Goal: Task Accomplishment & Management: Manage account settings

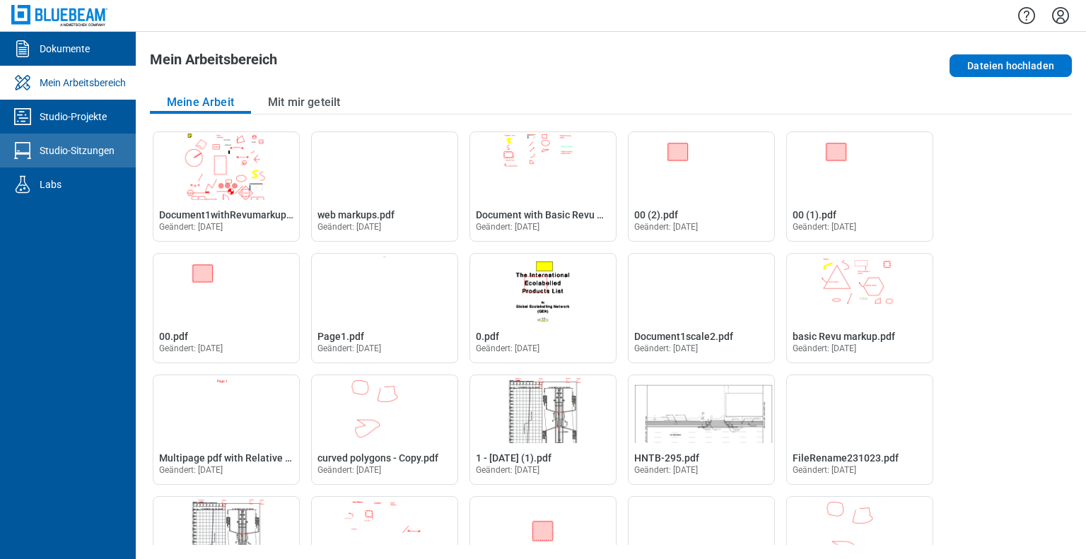
click at [85, 155] on div "Studio-Sitzungen" at bounding box center [77, 151] width 75 height 14
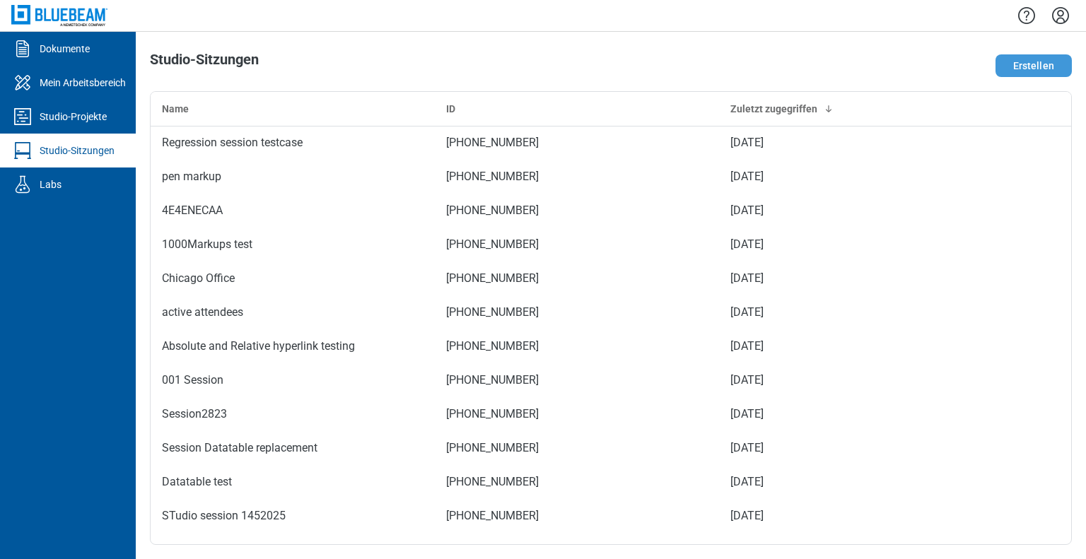
click at [1034, 64] on button "Erstellen" at bounding box center [1034, 65] width 76 height 23
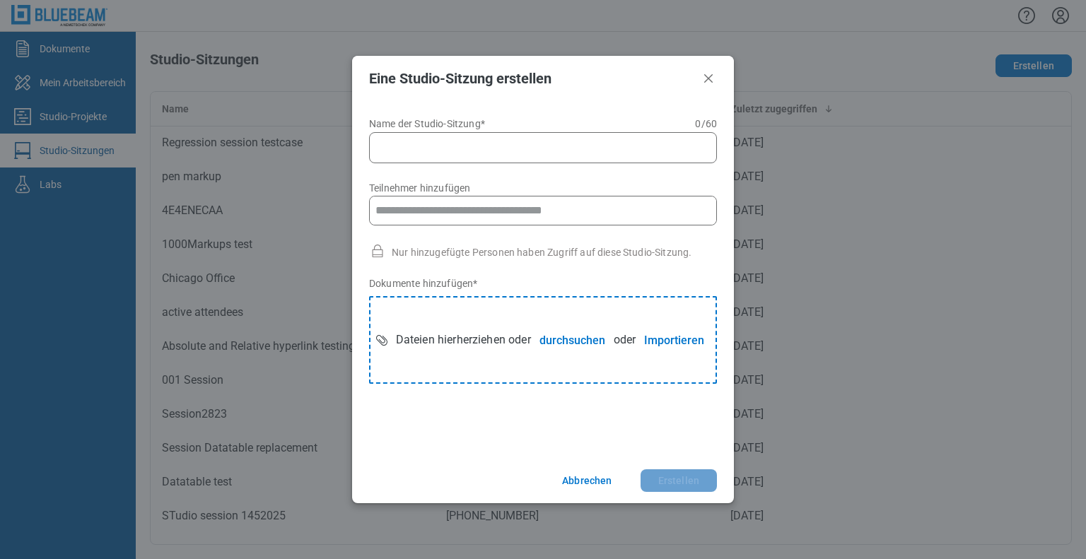
click at [487, 146] on input "Name der Studio-Sitzung* 0 of 60 characters 0 / 60" at bounding box center [546, 147] width 330 height 17
type input "**********"
click at [554, 332] on button "durchsuchen" at bounding box center [572, 340] width 83 height 28
click at [660, 479] on button "Erstellen" at bounding box center [679, 481] width 76 height 23
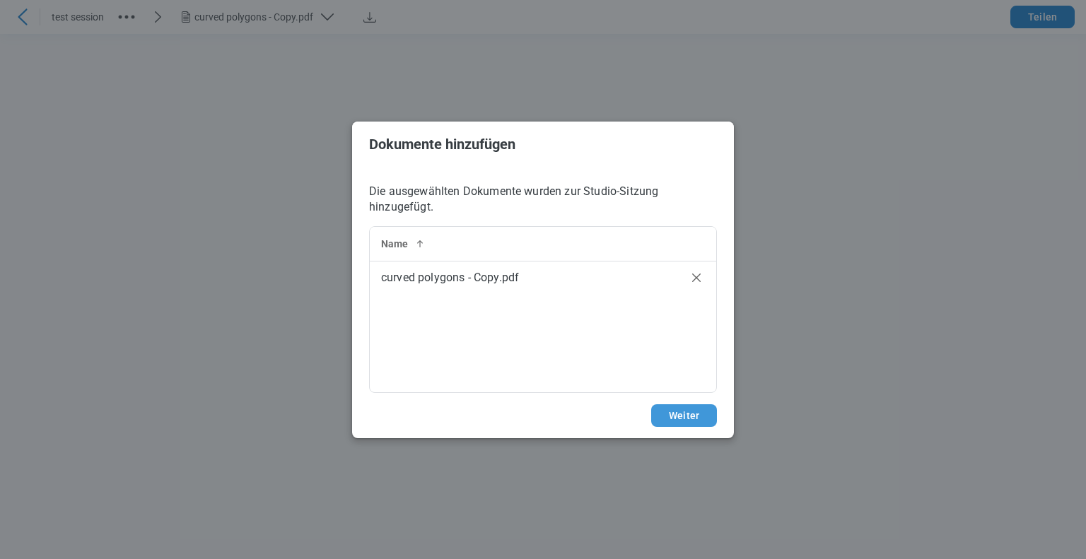
click at [693, 417] on button "Weiter" at bounding box center [684, 415] width 66 height 23
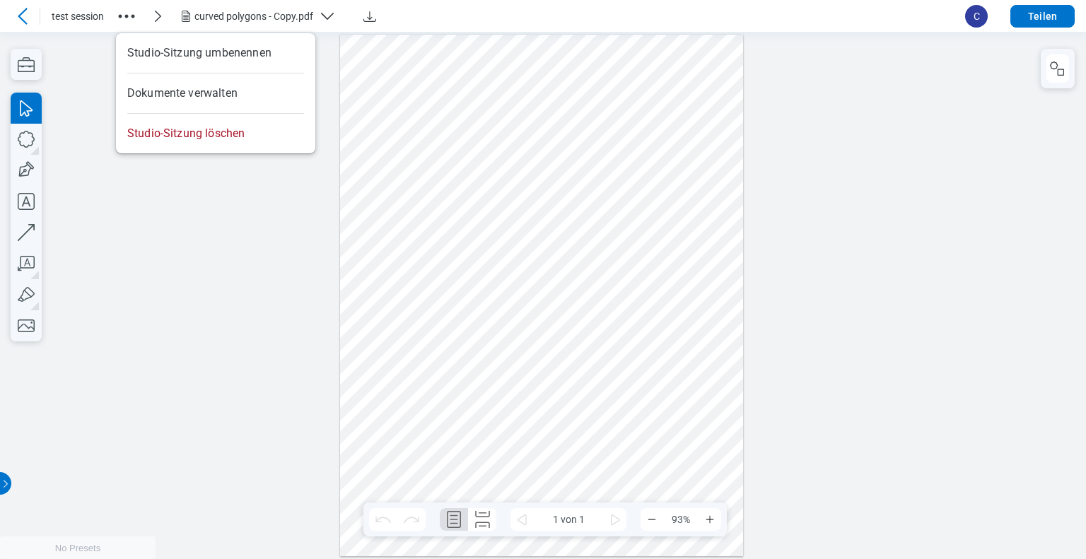
click at [123, 13] on icon "button" at bounding box center [126, 16] width 23 height 23
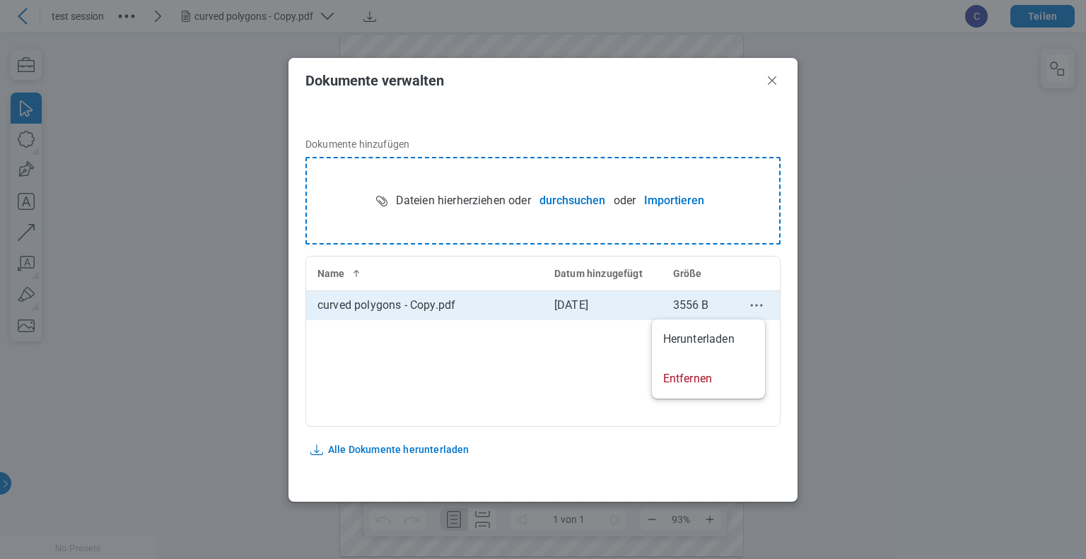
click at [750, 306] on icon "context-menu" at bounding box center [756, 305] width 17 height 17
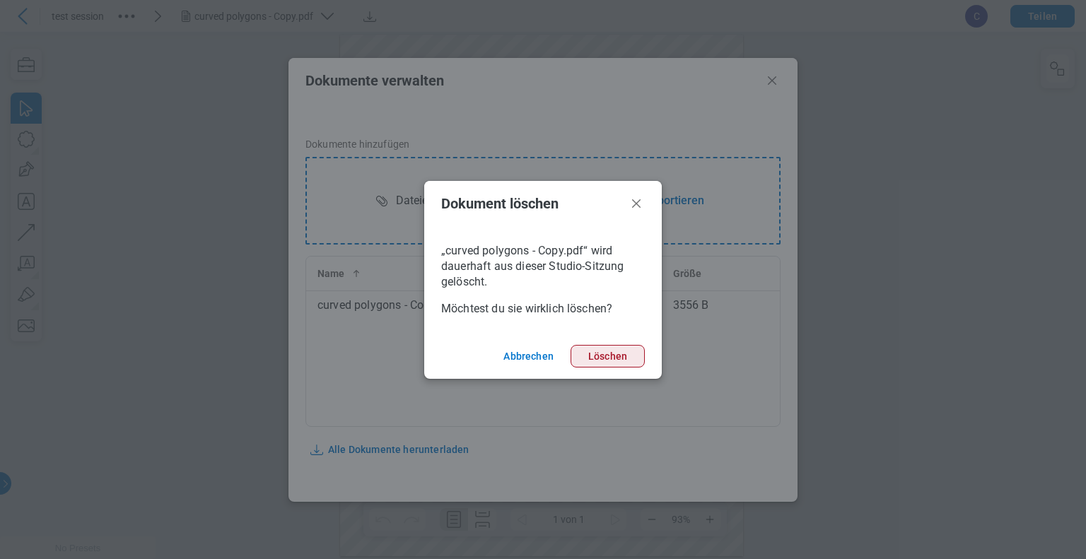
click at [605, 360] on button "Löschen" at bounding box center [608, 356] width 74 height 23
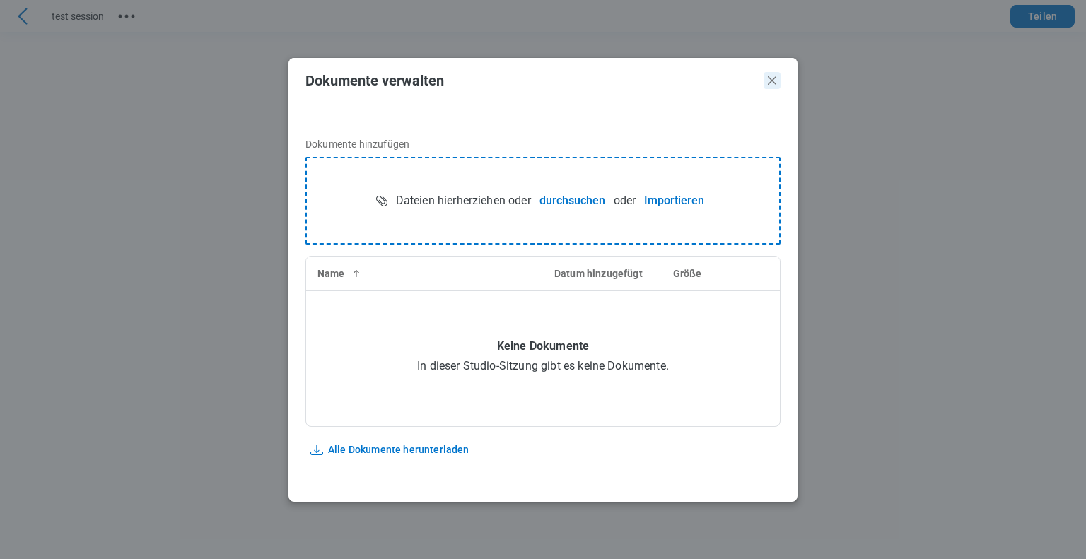
click at [773, 80] on icon "Schließen" at bounding box center [772, 80] width 17 height 17
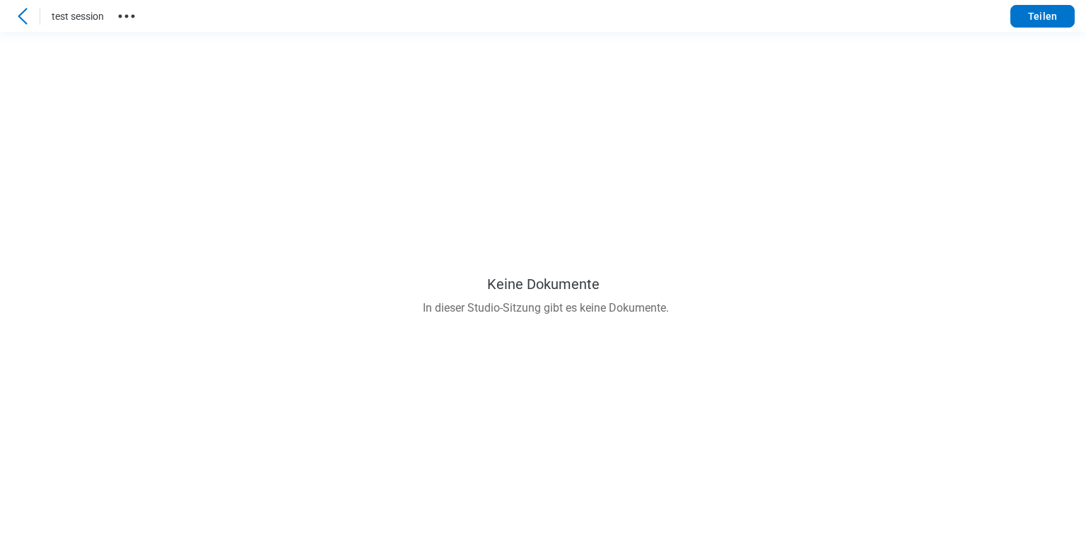
click at [16, 18] on icon at bounding box center [22, 16] width 17 height 17
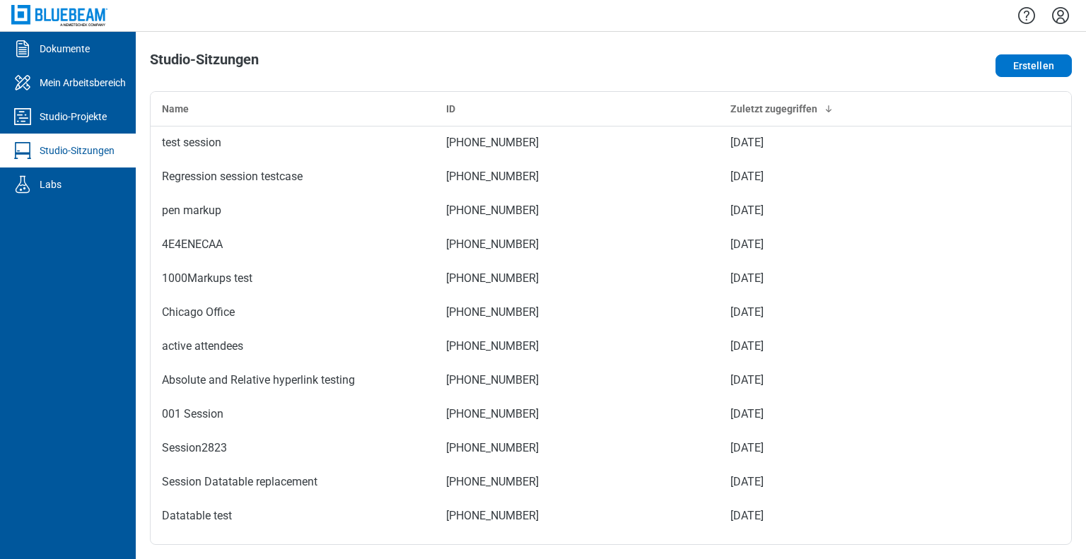
drag, startPoint x: 1061, startPoint y: 13, endPoint x: 1058, endPoint y: 37, distance: 24.3
click at [1061, 13] on icon "Einstellungen" at bounding box center [1060, 15] width 23 height 23
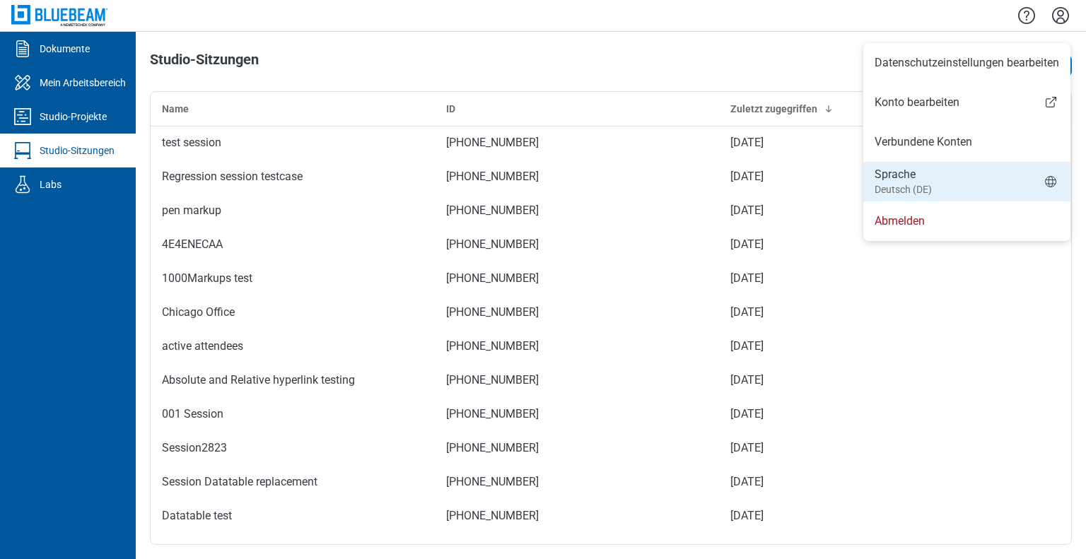
click at [904, 189] on small "Deutsch (DE)" at bounding box center [903, 189] width 57 height 14
select select "*****"
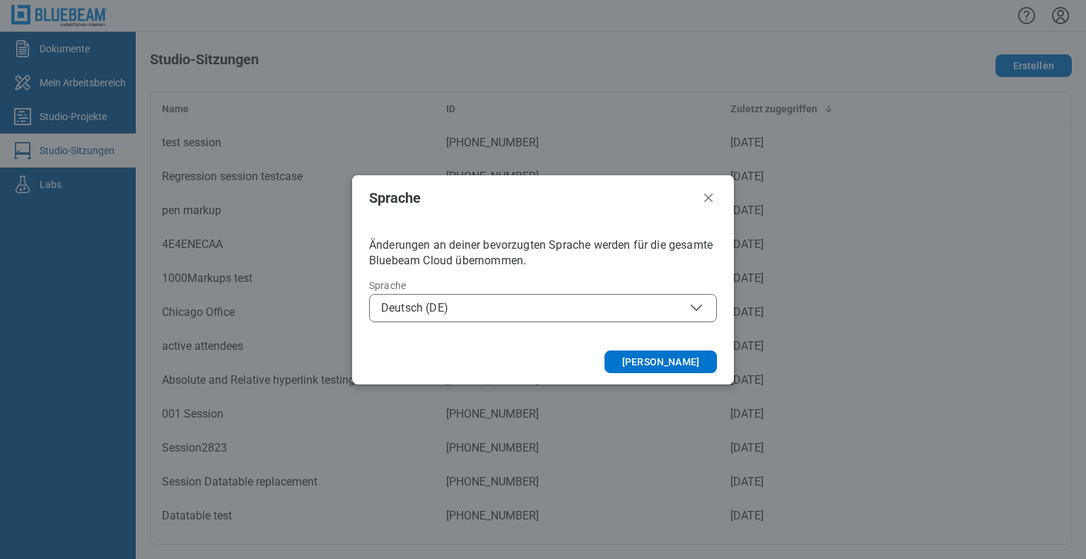
click at [537, 315] on span "Deutsch (DE)" at bounding box center [543, 308] width 324 height 17
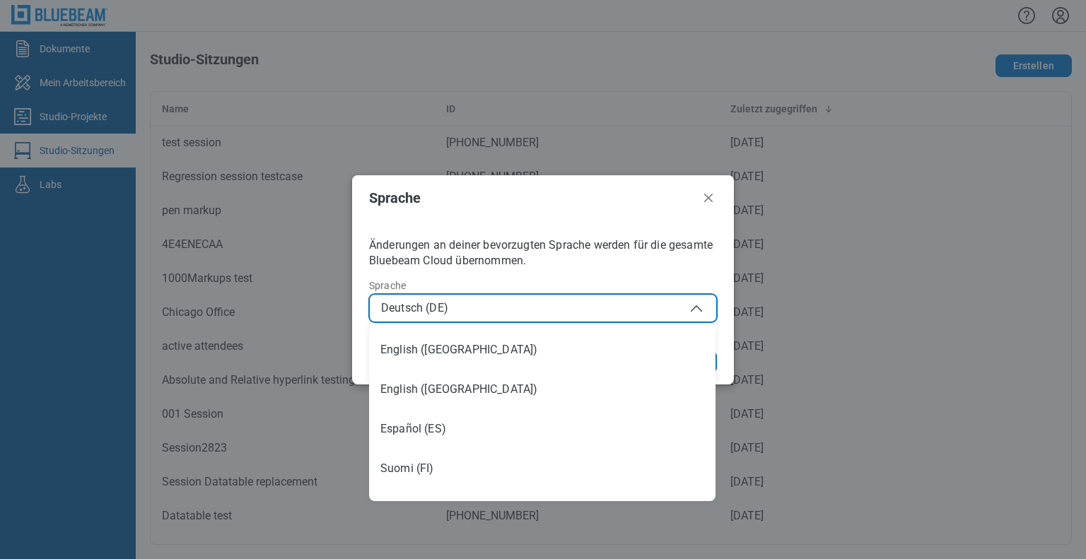
scroll to position [141, 0]
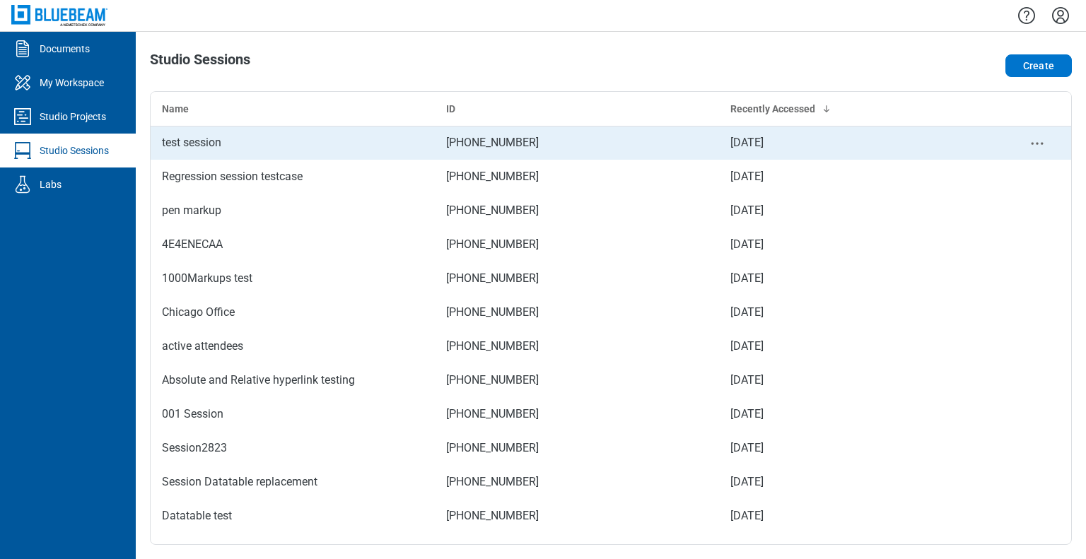
click at [331, 157] on td "test session" at bounding box center [293, 143] width 284 height 34
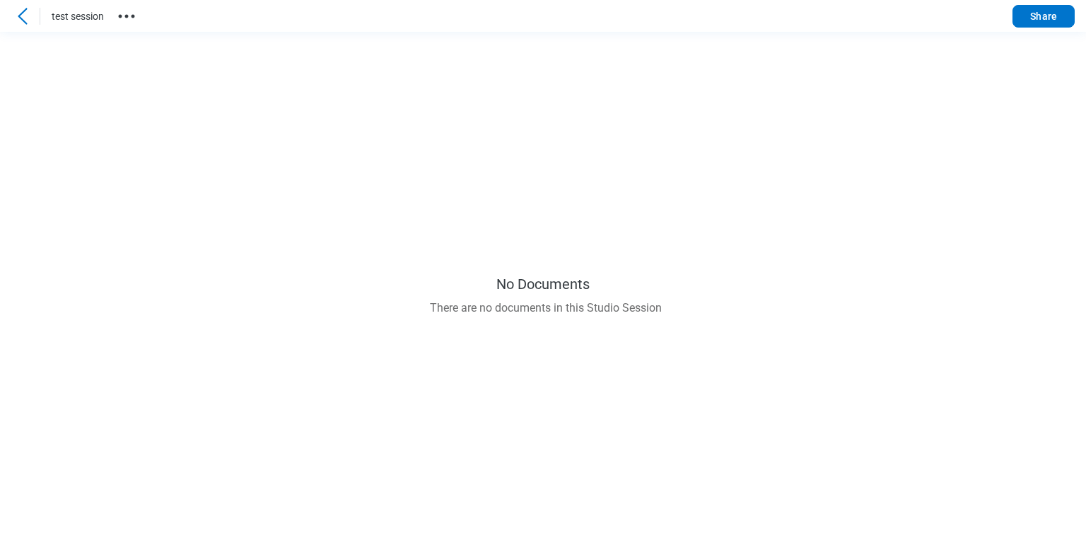
click at [124, 18] on icon "button" at bounding box center [126, 16] width 23 height 23
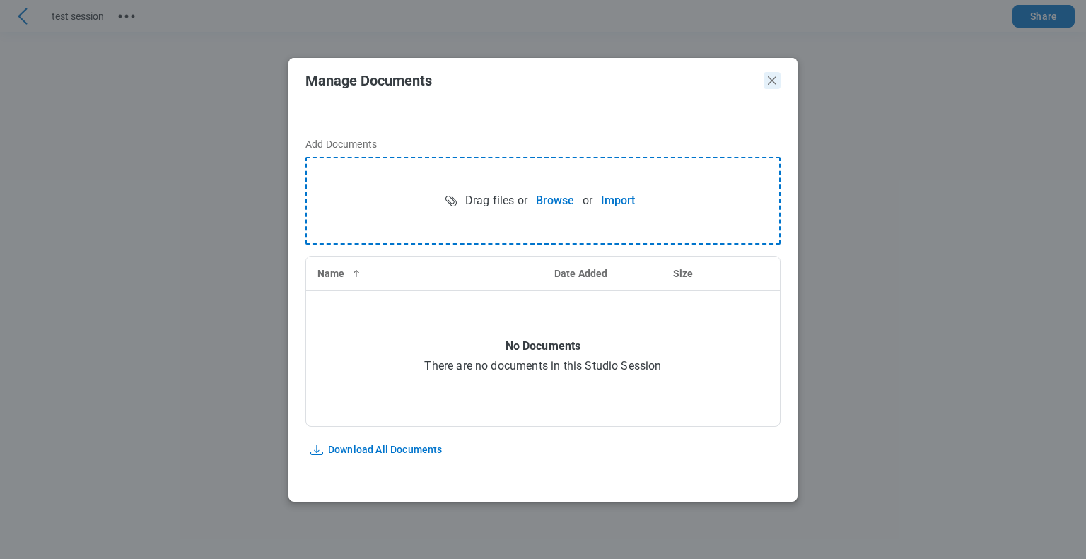
click at [772, 86] on icon "Close" at bounding box center [772, 80] width 17 height 17
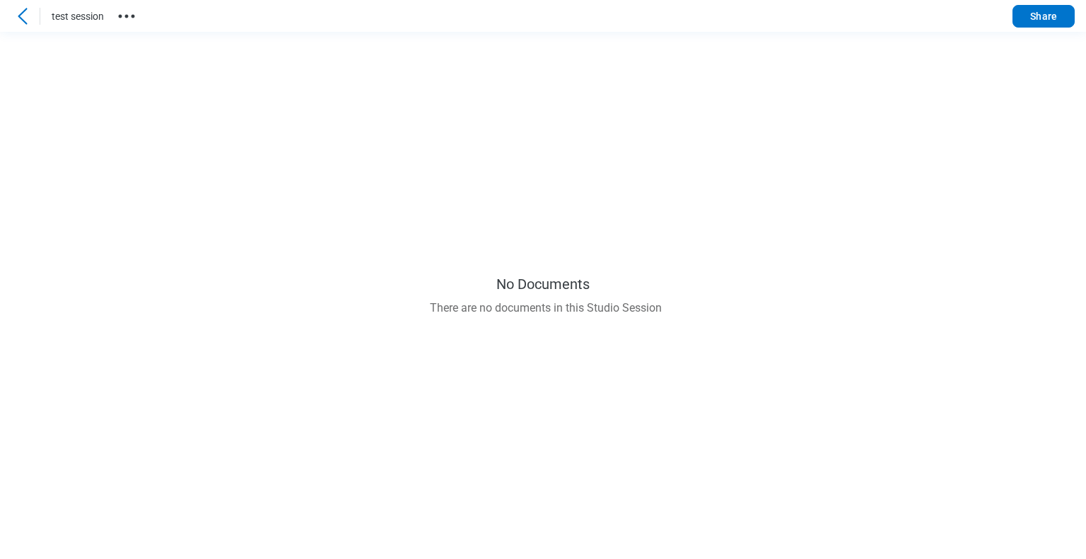
click at [30, 13] on icon at bounding box center [22, 16] width 17 height 17
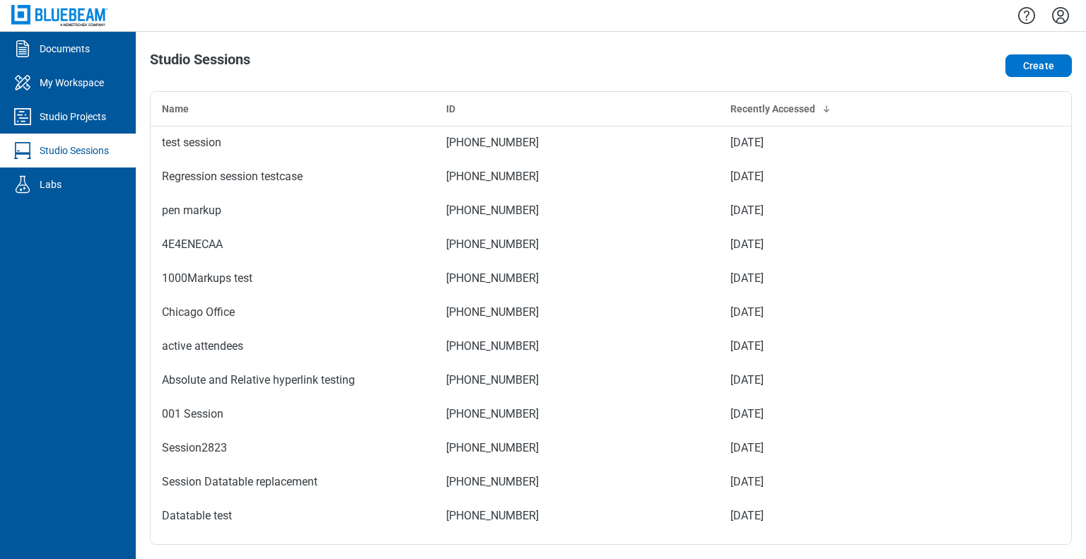
click at [1062, 20] on icon "Settings" at bounding box center [1060, 15] width 23 height 23
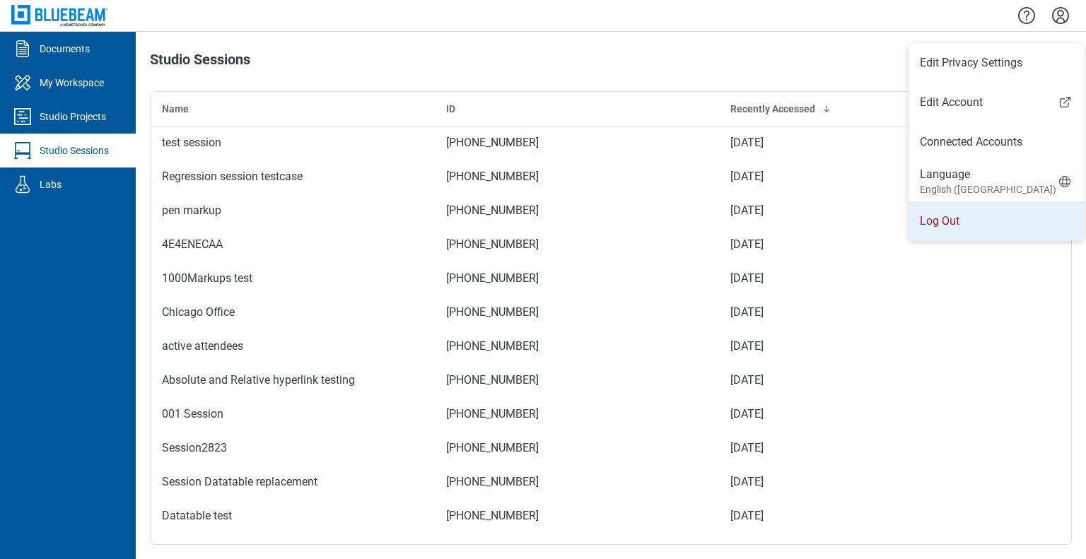
click at [960, 229] on li "Log Out" at bounding box center [997, 222] width 176 height 40
